Goal: Navigation & Orientation: Find specific page/section

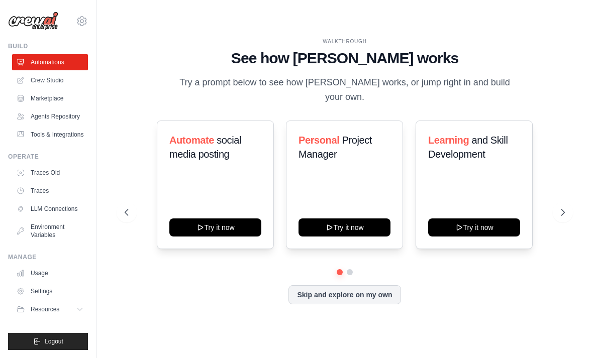
click at [566, 218] on icon at bounding box center [563, 213] width 10 height 10
click at [557, 218] on button at bounding box center [563, 213] width 20 height 20
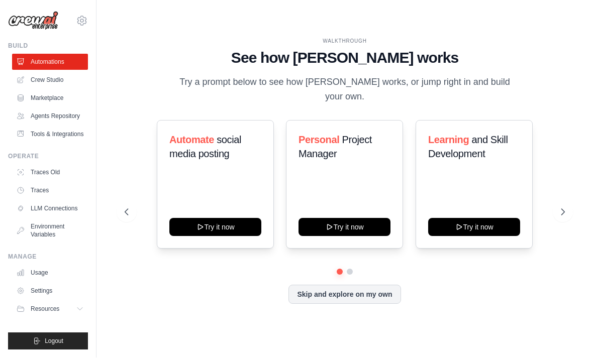
click at [35, 270] on link "Usage" at bounding box center [50, 273] width 76 height 16
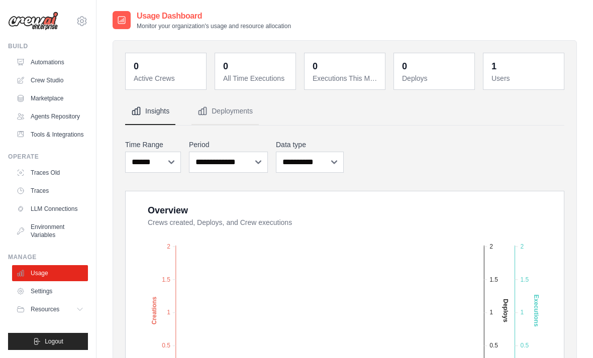
click at [37, 296] on link "Settings" at bounding box center [50, 292] width 76 height 16
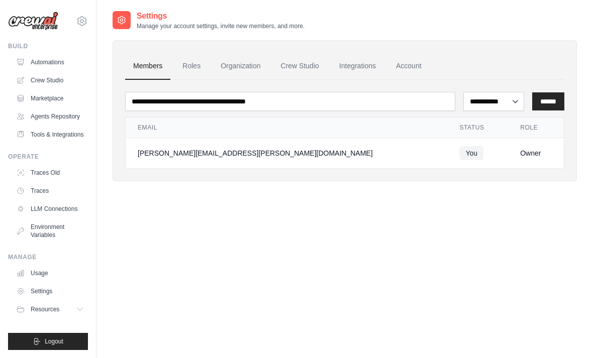
click at [40, 310] on span "Resources" at bounding box center [45, 310] width 29 height 8
click at [83, 20] on icon at bounding box center [81, 21] width 3 height 3
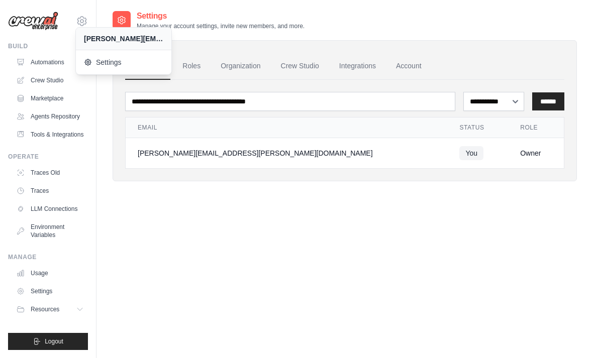
click at [106, 62] on span "Settings" at bounding box center [123, 62] width 79 height 10
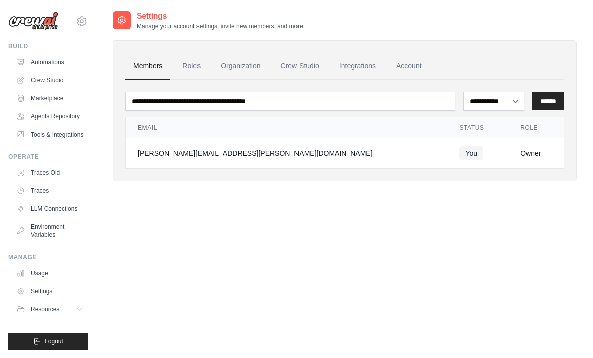
click at [414, 59] on link "Account" at bounding box center [409, 66] width 42 height 27
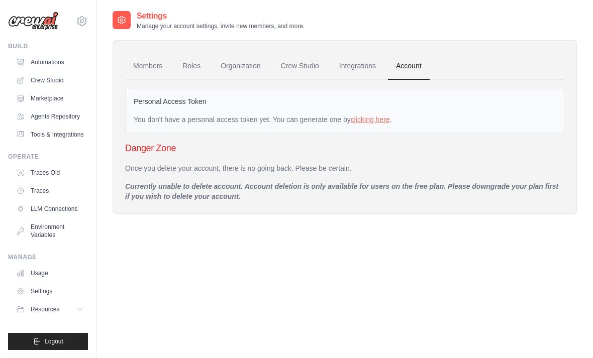
click at [245, 67] on link "Organization" at bounding box center [241, 66] width 56 height 27
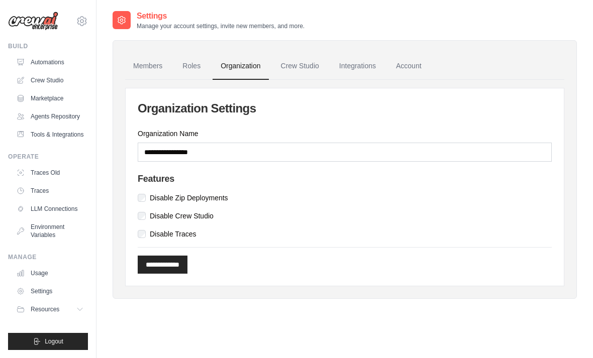
click at [297, 64] on link "Crew Studio" at bounding box center [300, 66] width 54 height 27
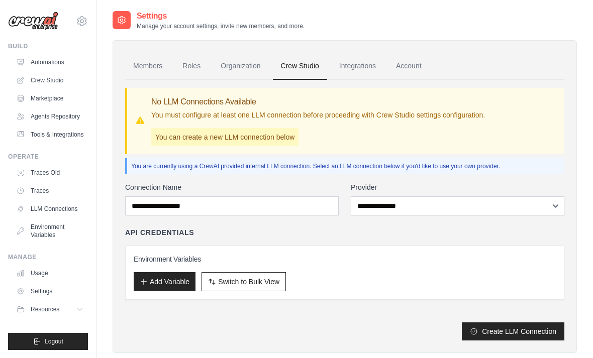
click at [38, 101] on link "Marketplace" at bounding box center [50, 99] width 76 height 16
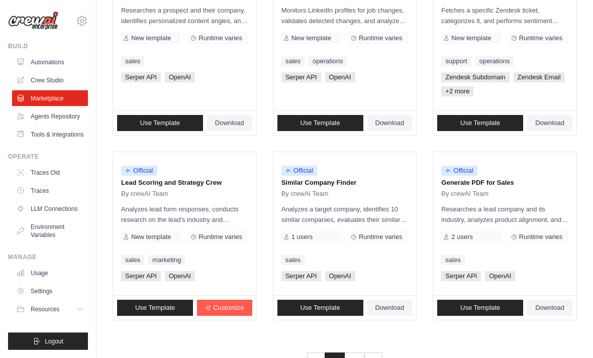
scroll to position [566, 0]
click at [353, 358] on link "2" at bounding box center [354, 362] width 20 height 18
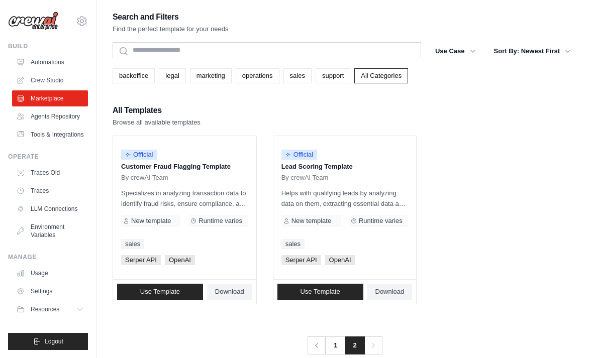
click at [337, 348] on link "1" at bounding box center [335, 346] width 20 height 18
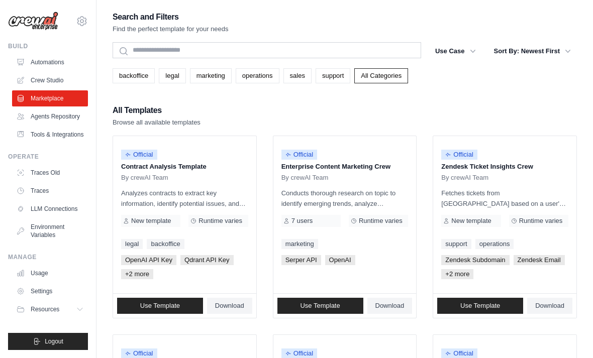
click at [52, 63] on link "Automations" at bounding box center [50, 62] width 76 height 16
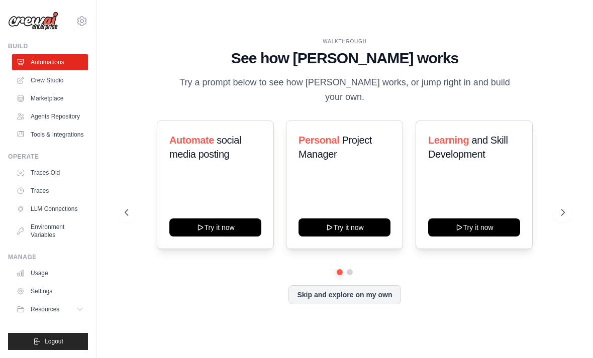
click at [200, 237] on button "Try it now" at bounding box center [215, 228] width 92 height 18
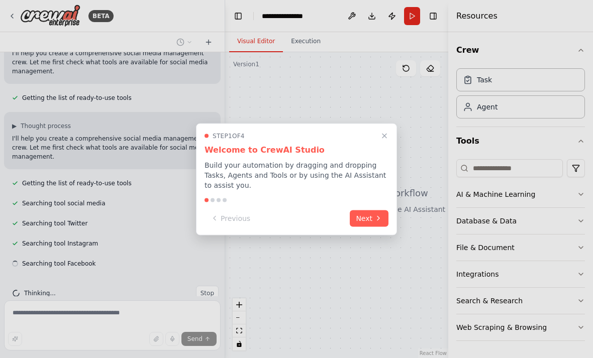
scroll to position [114, 0]
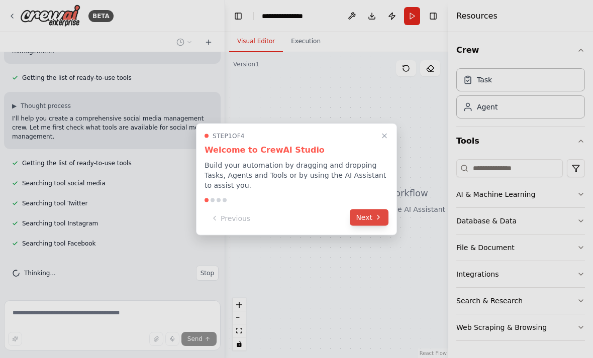
click at [369, 218] on button "Next" at bounding box center [369, 217] width 39 height 17
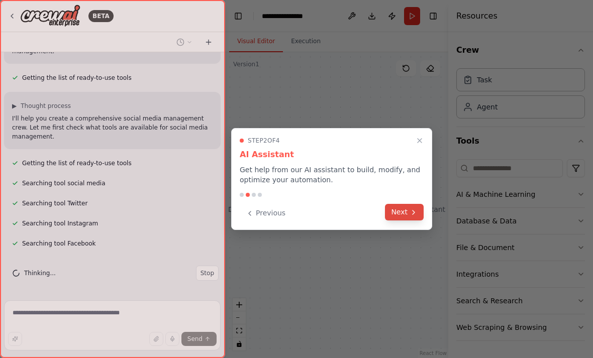
click at [401, 215] on button "Next" at bounding box center [404, 212] width 39 height 17
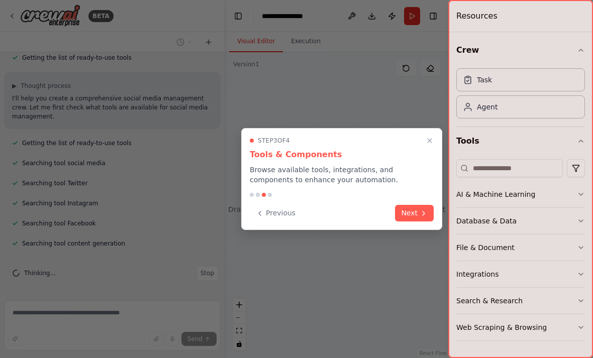
scroll to position [154, 0]
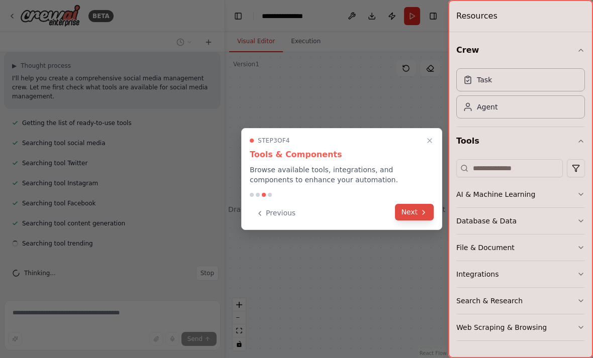
click at [409, 216] on button "Next" at bounding box center [414, 212] width 39 height 17
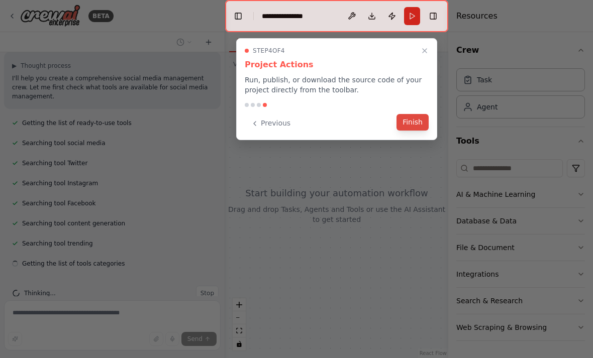
click at [411, 122] on button "Finish" at bounding box center [413, 122] width 32 height 17
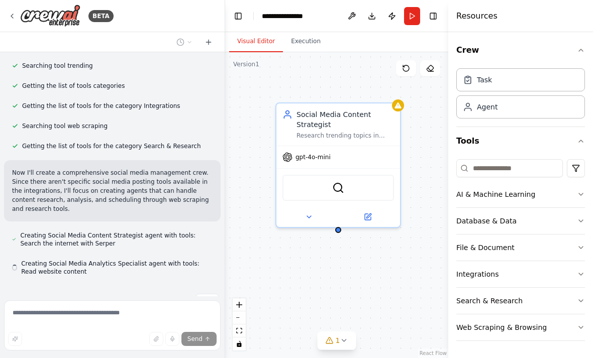
scroll to position [361, 0]
